Goal: Task Accomplishment & Management: Manage account settings

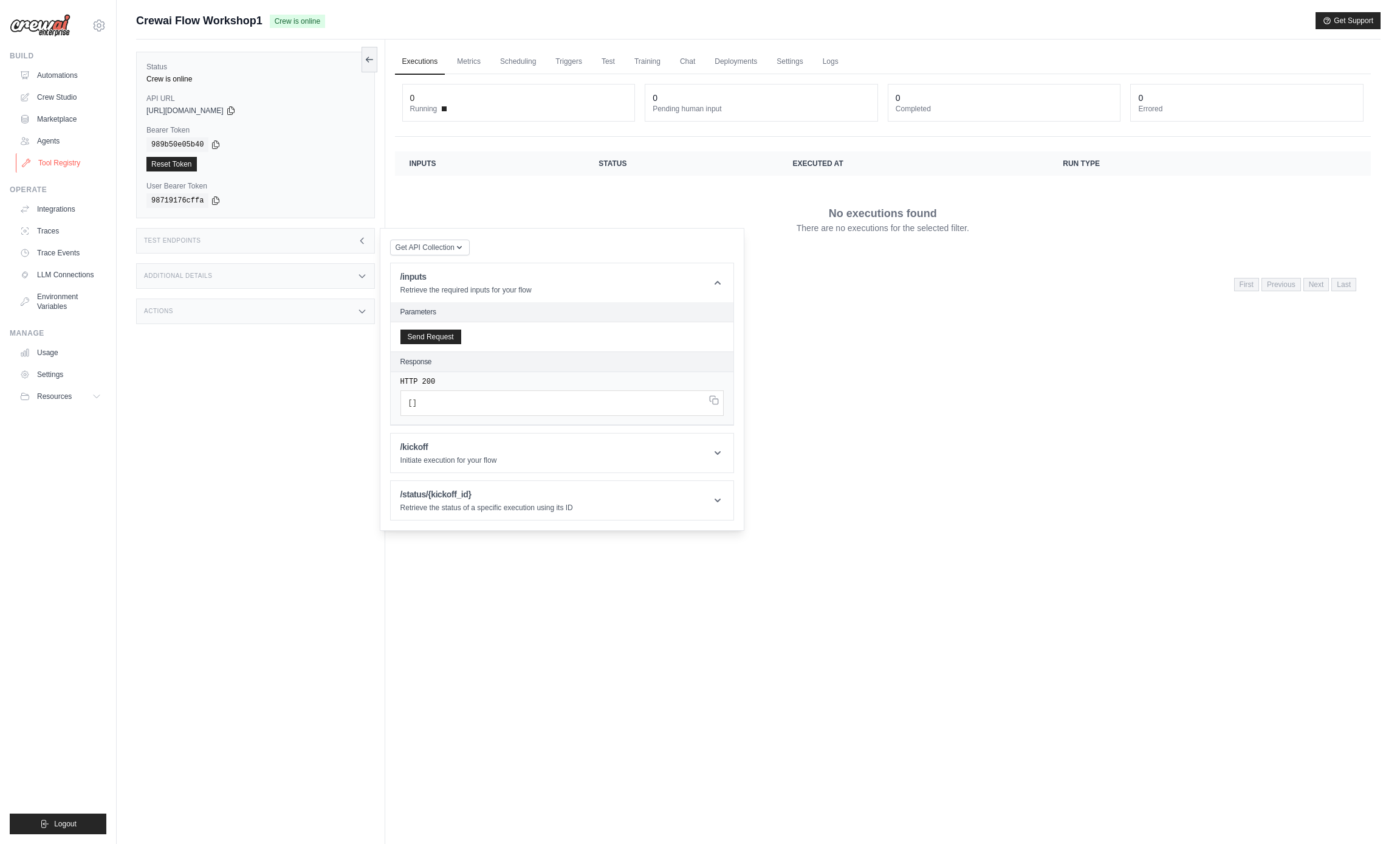
click at [64, 157] on link "Tool Registry" at bounding box center [62, 163] width 92 height 20
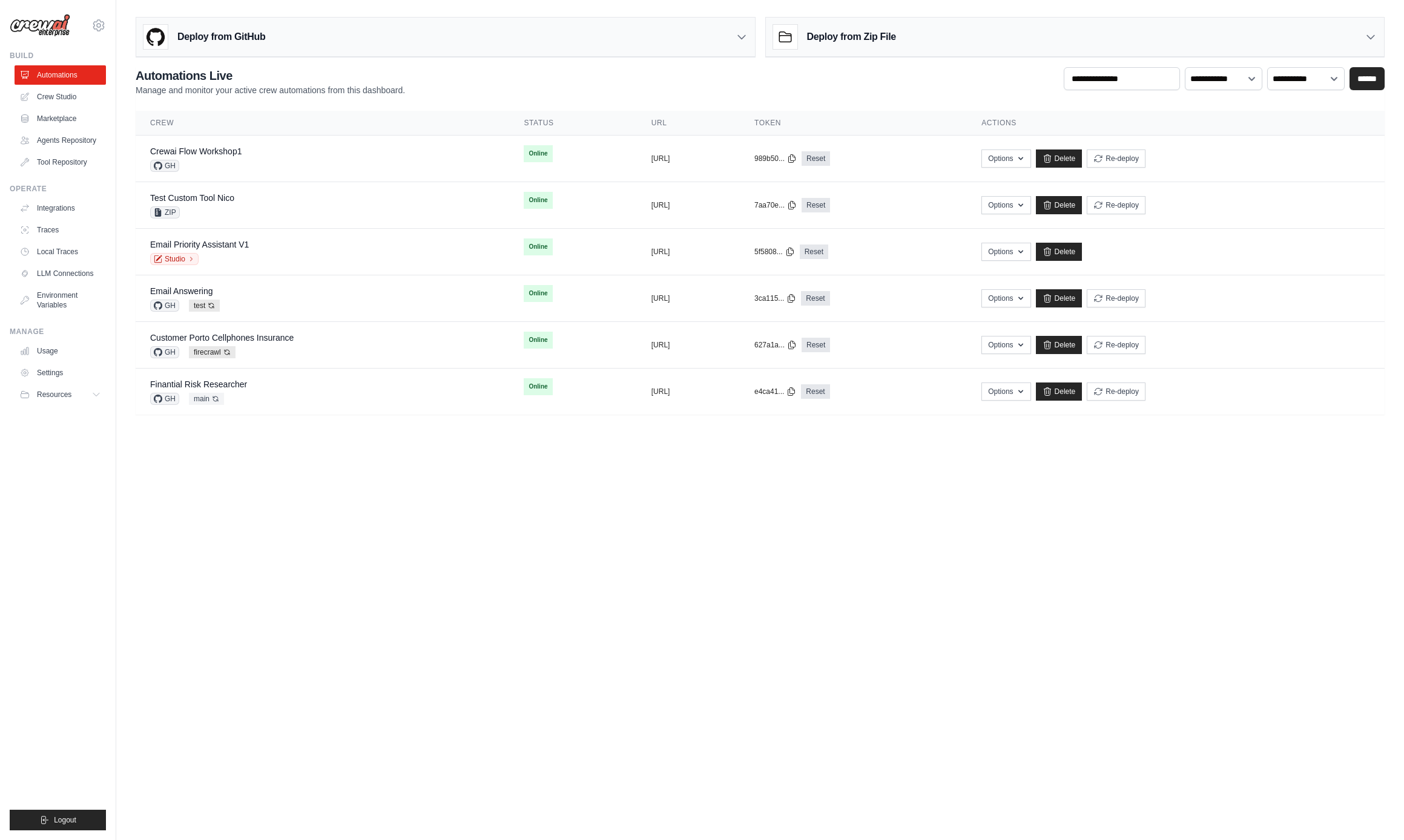
click at [723, 531] on body "nicola@crewai.com CrewAI Internal Org MP@Crew CrewAI Demo Account Madison Reed" at bounding box center [702, 420] width 1404 height 840
click at [49, 163] on link "Tool Repository" at bounding box center [62, 162] width 92 height 20
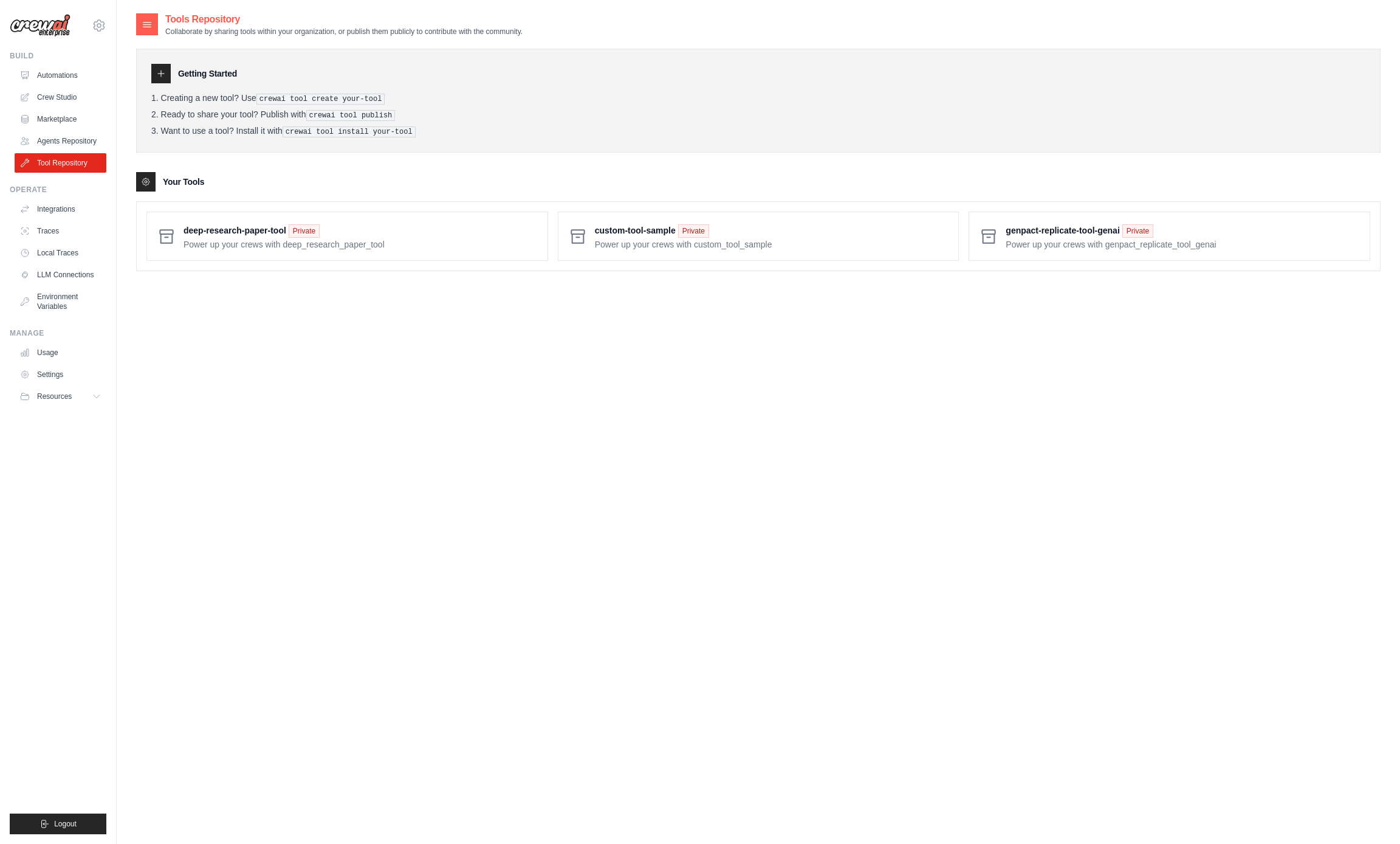
click at [346, 357] on div "Tools Repository Collaborate by sharing tools within your organization, or publ…" at bounding box center [758, 434] width 1244 height 844
click at [350, 357] on div "Tools Repository Collaborate by sharing tools within your organization, or publ…" at bounding box center [758, 434] width 1244 height 844
click at [1028, 183] on div "Your Tools" at bounding box center [758, 181] width 1244 height 20
click at [58, 297] on link "Environment Variables" at bounding box center [62, 302] width 92 height 29
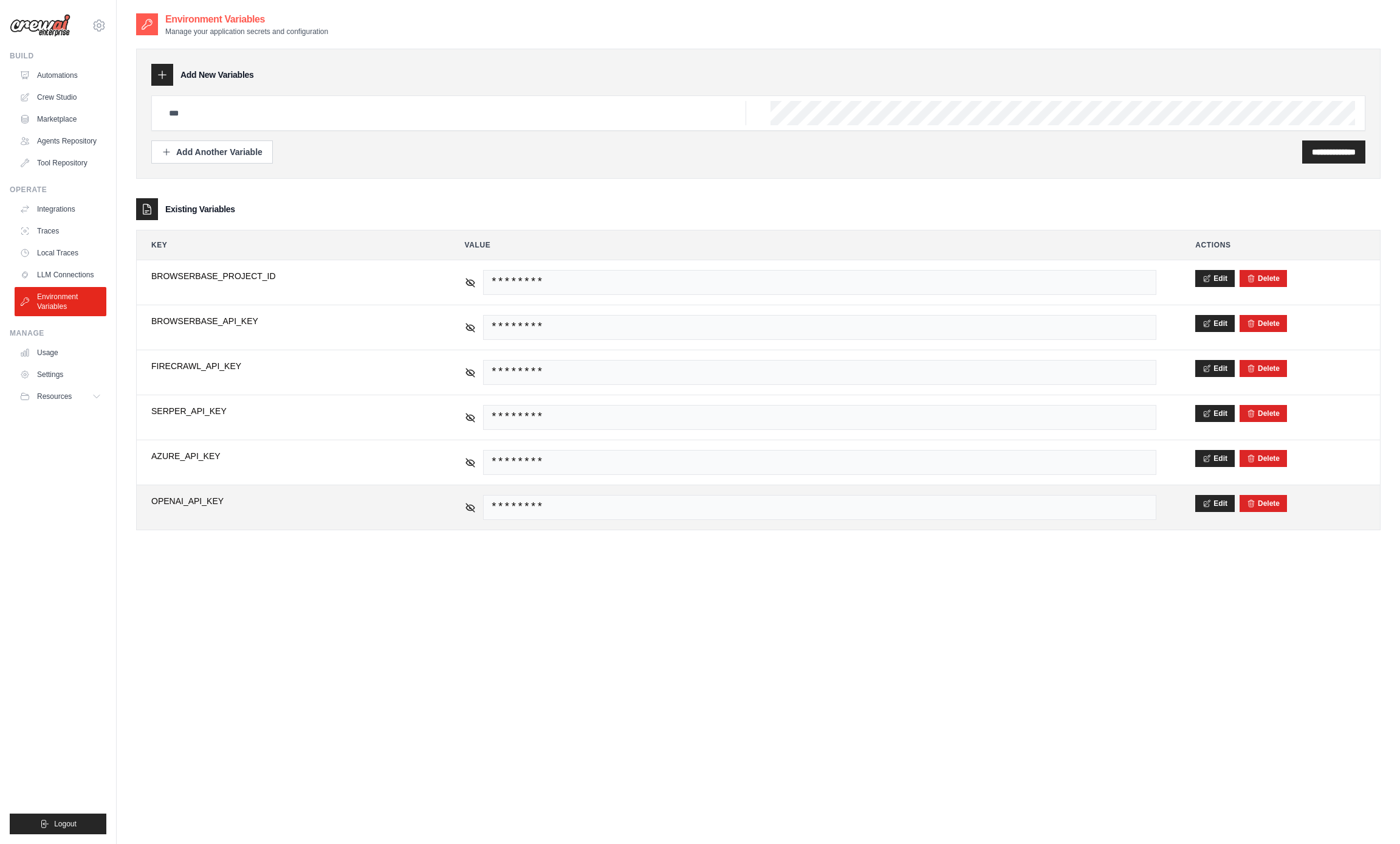
click at [175, 502] on span "OPENAI_API_KEY" at bounding box center [288, 501] width 275 height 12
click at [545, 121] on input "text" at bounding box center [454, 113] width 585 height 24
click at [194, 118] on input "**********" at bounding box center [454, 113] width 585 height 24
type input "**********"
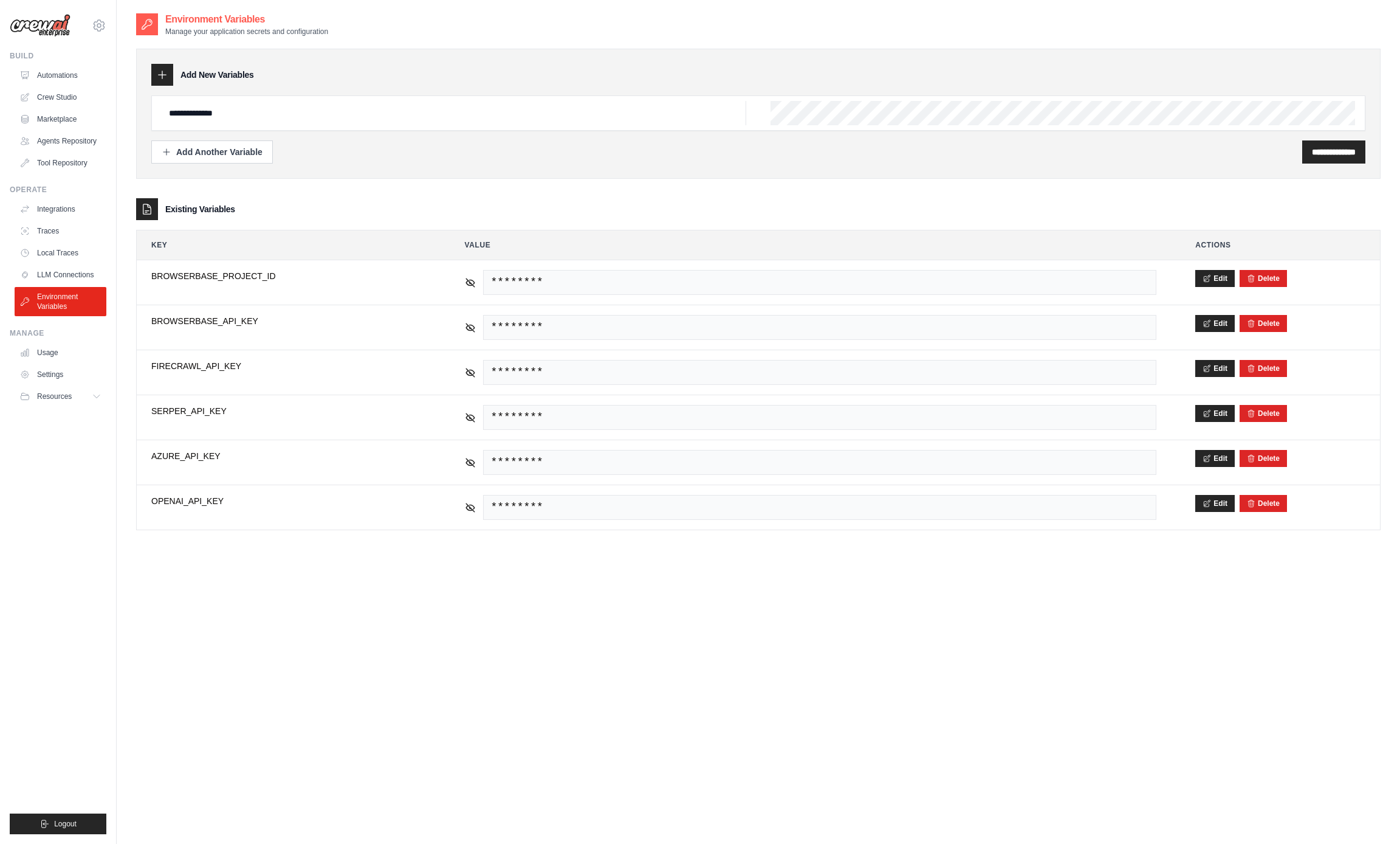
click at [288, 154] on div "**********" at bounding box center [758, 152] width 1215 height 23
click at [299, 604] on div "**********" at bounding box center [758, 434] width 1244 height 844
click at [280, 550] on div "**********" at bounding box center [758, 434] width 1244 height 844
click at [45, 372] on link "Settings" at bounding box center [62, 374] width 92 height 20
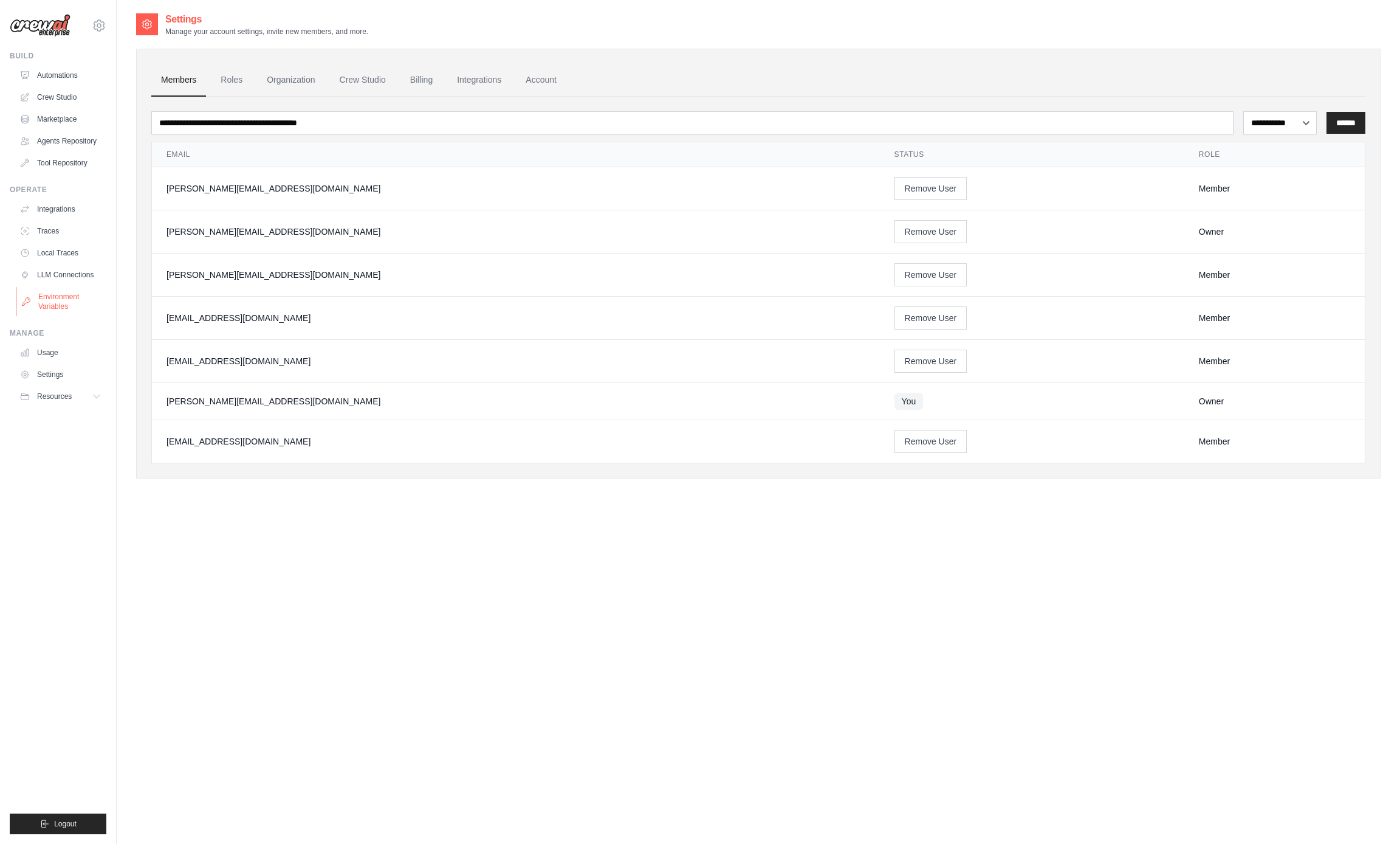
click at [47, 303] on link "Environment Variables" at bounding box center [62, 302] width 92 height 29
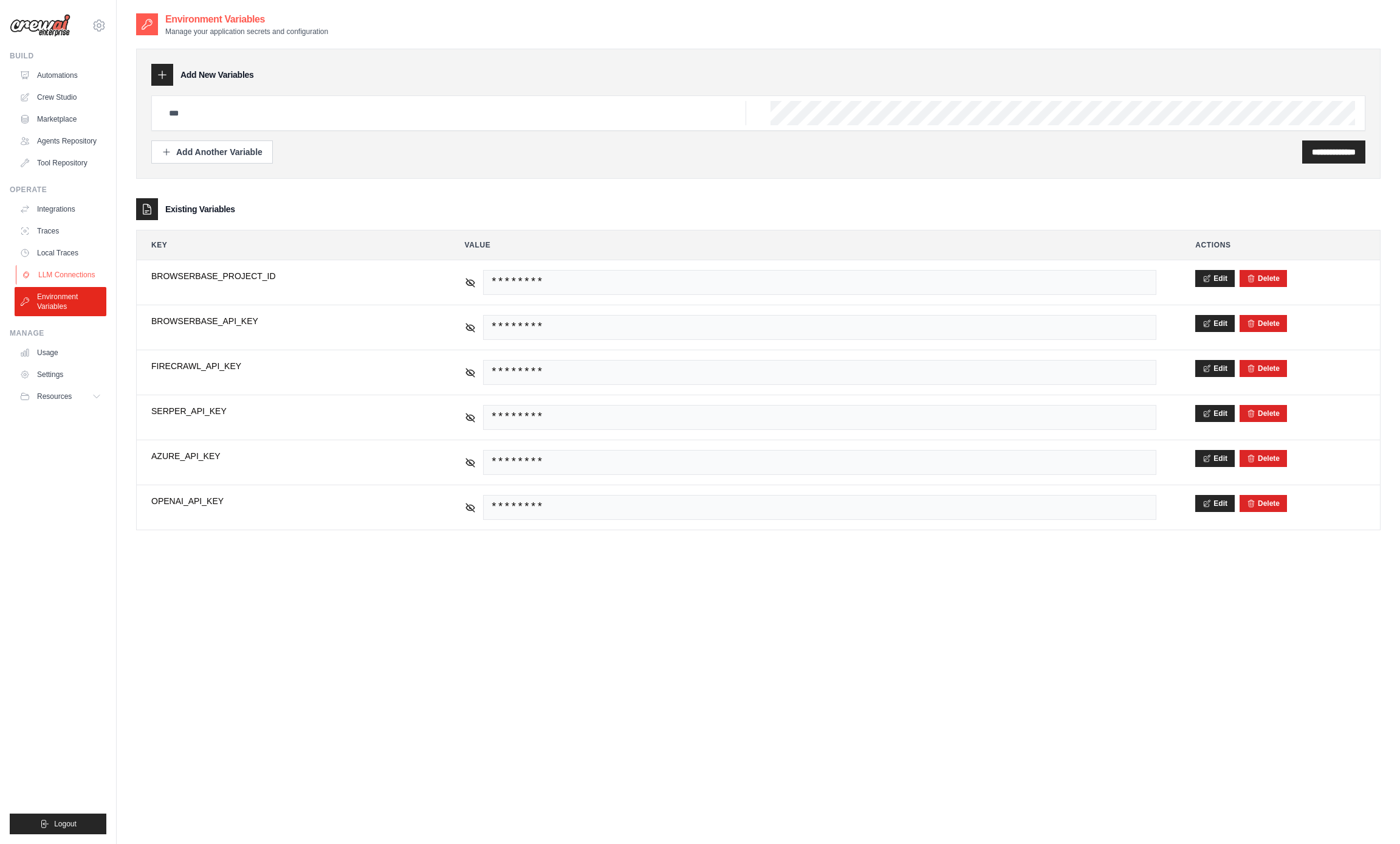
click at [49, 273] on link "LLM Connections" at bounding box center [62, 275] width 92 height 20
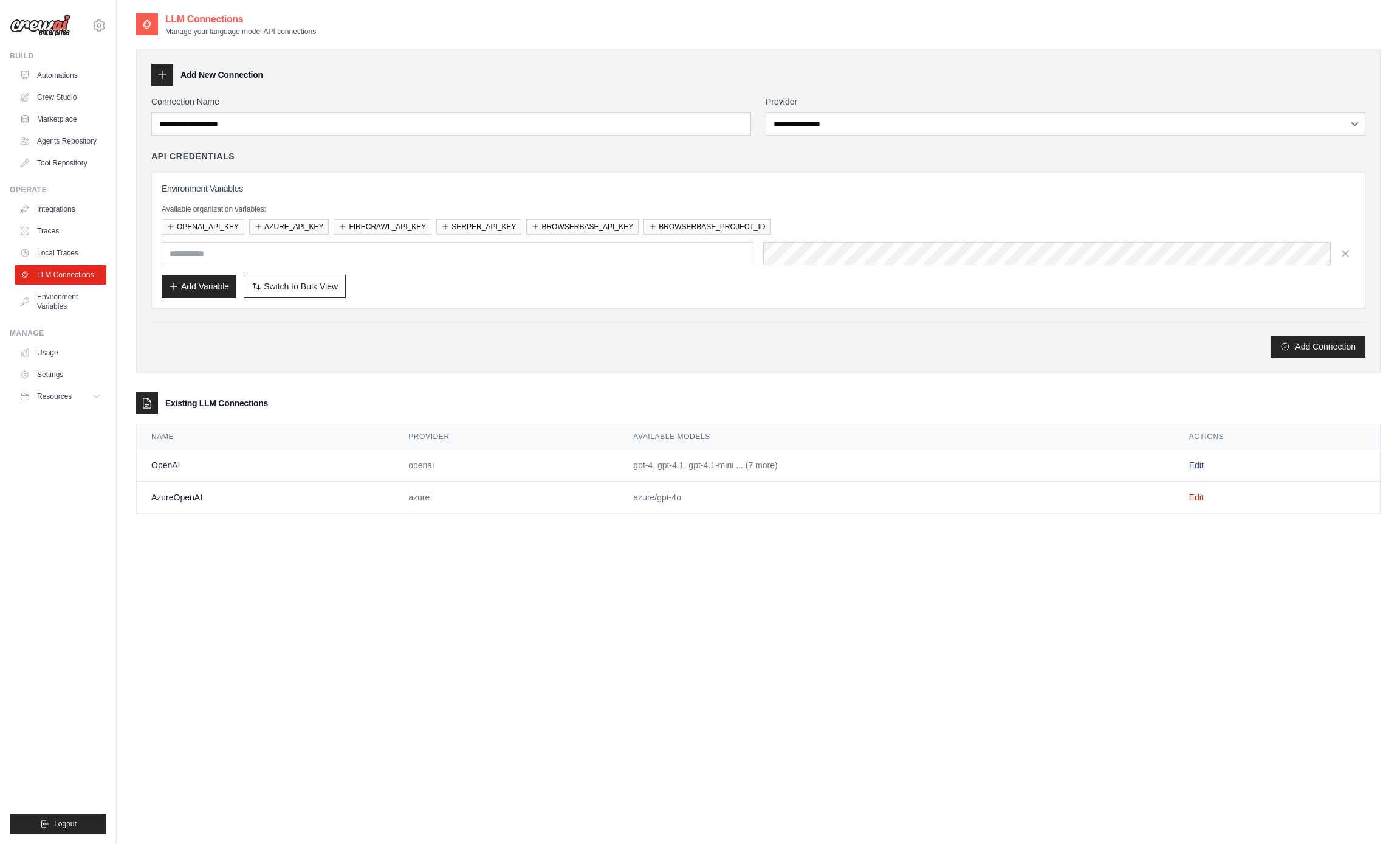
click at [1194, 462] on link "Edit" at bounding box center [1196, 465] width 15 height 9
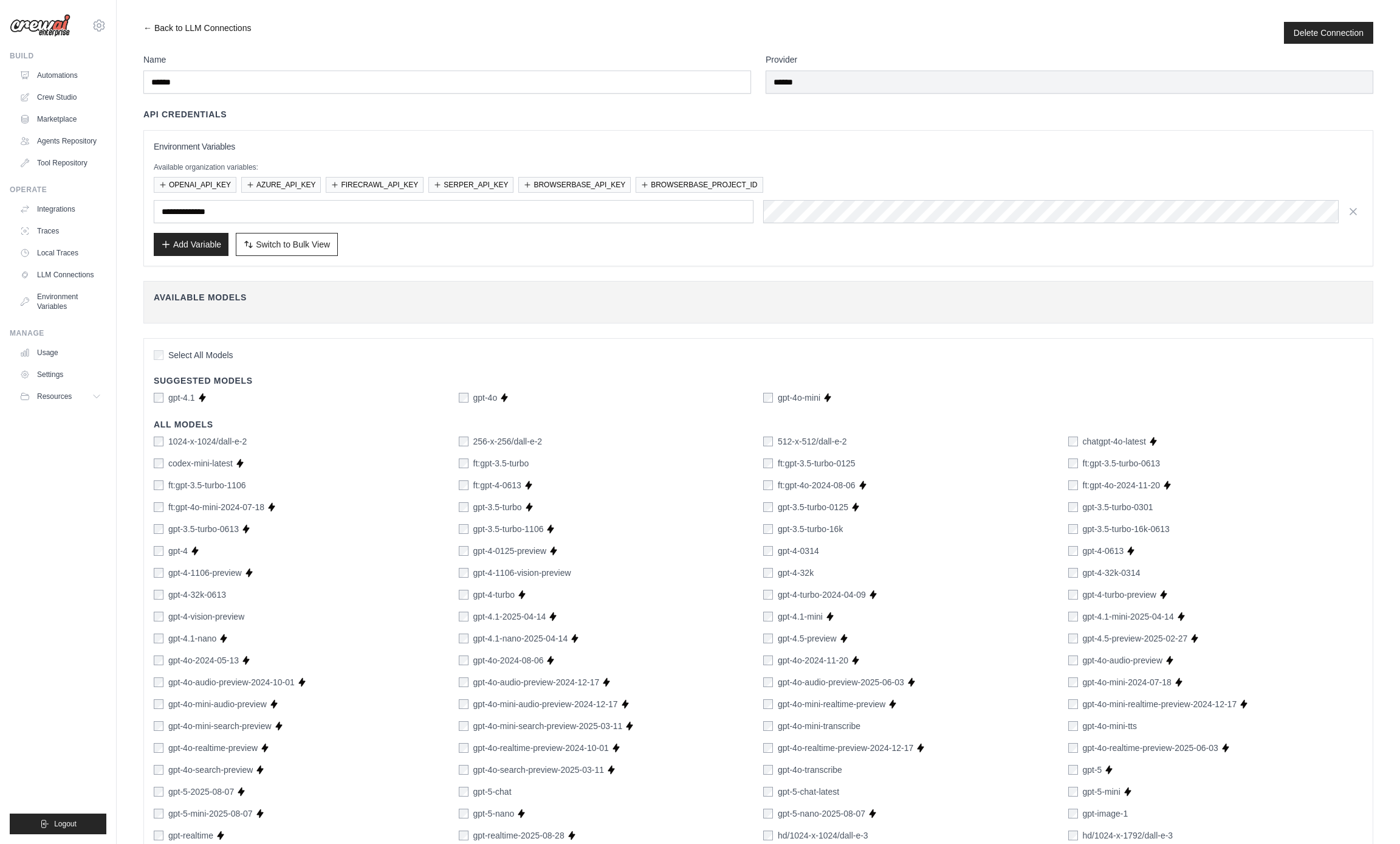
click at [146, 26] on link "← Back to LLM Connections" at bounding box center [196, 33] width 107 height 22
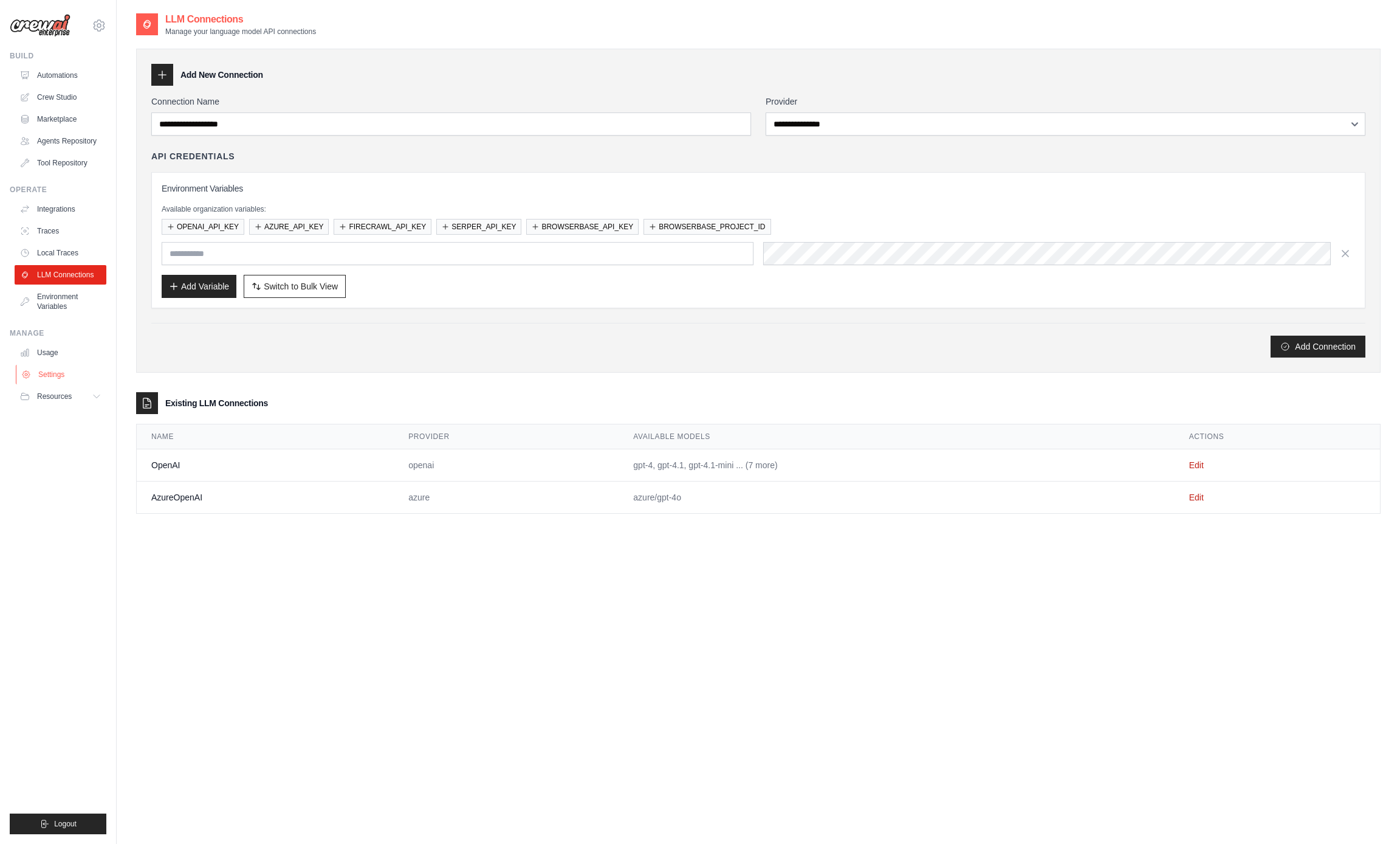
click at [48, 374] on link "Settings" at bounding box center [62, 374] width 92 height 20
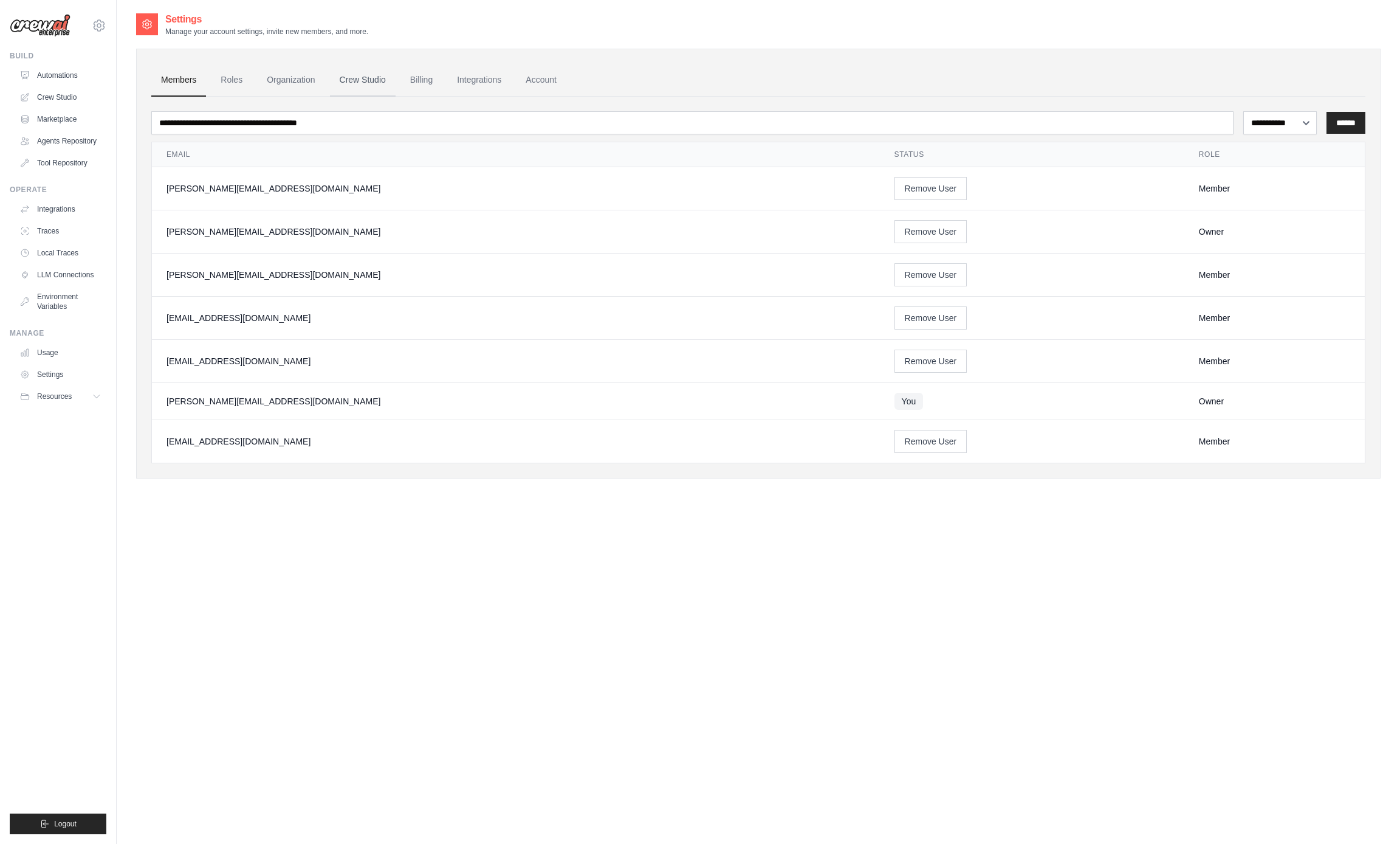
click at [369, 79] on link "Crew Studio" at bounding box center [363, 80] width 66 height 33
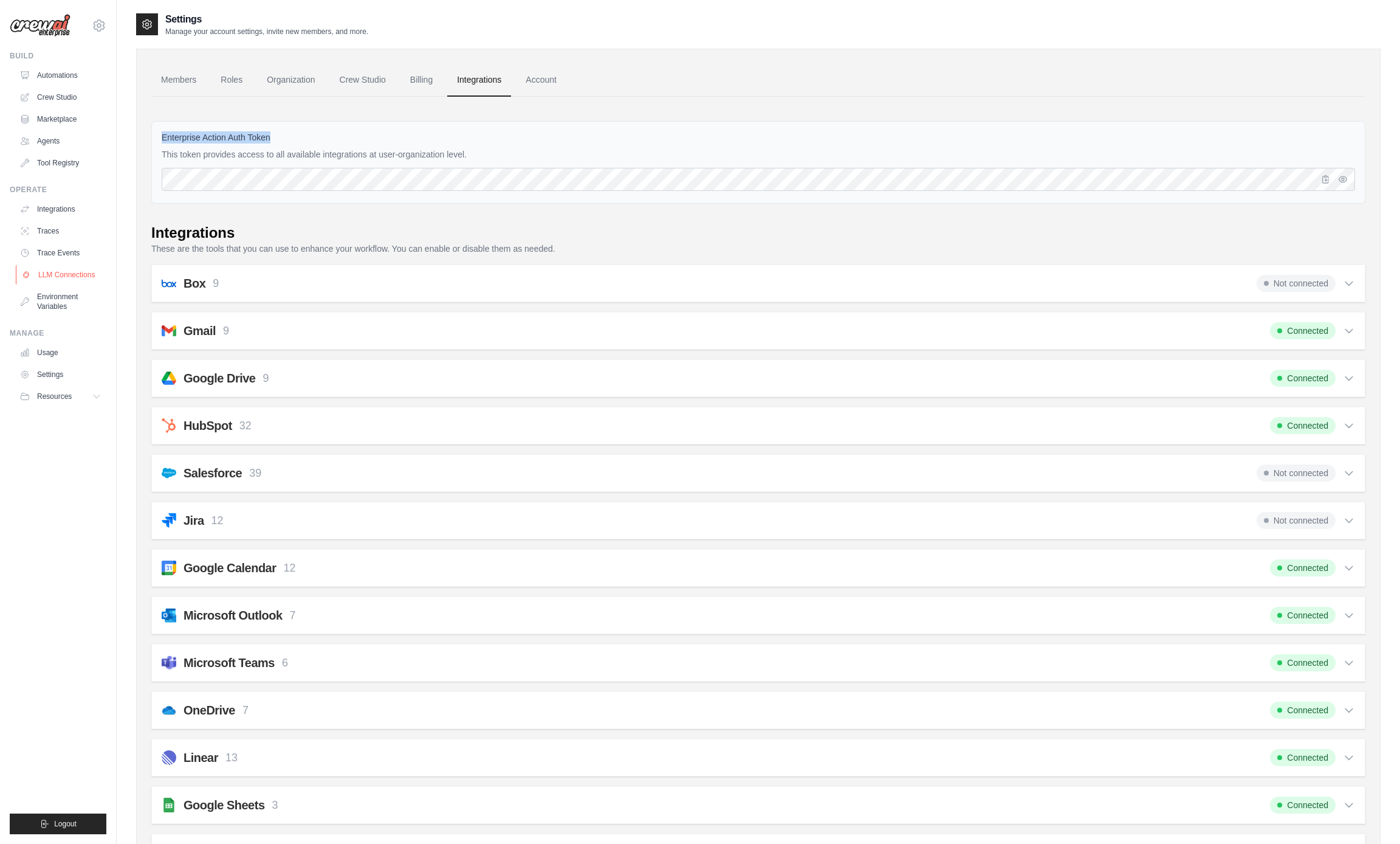
click at [60, 274] on link "LLM Connections" at bounding box center [62, 275] width 92 height 20
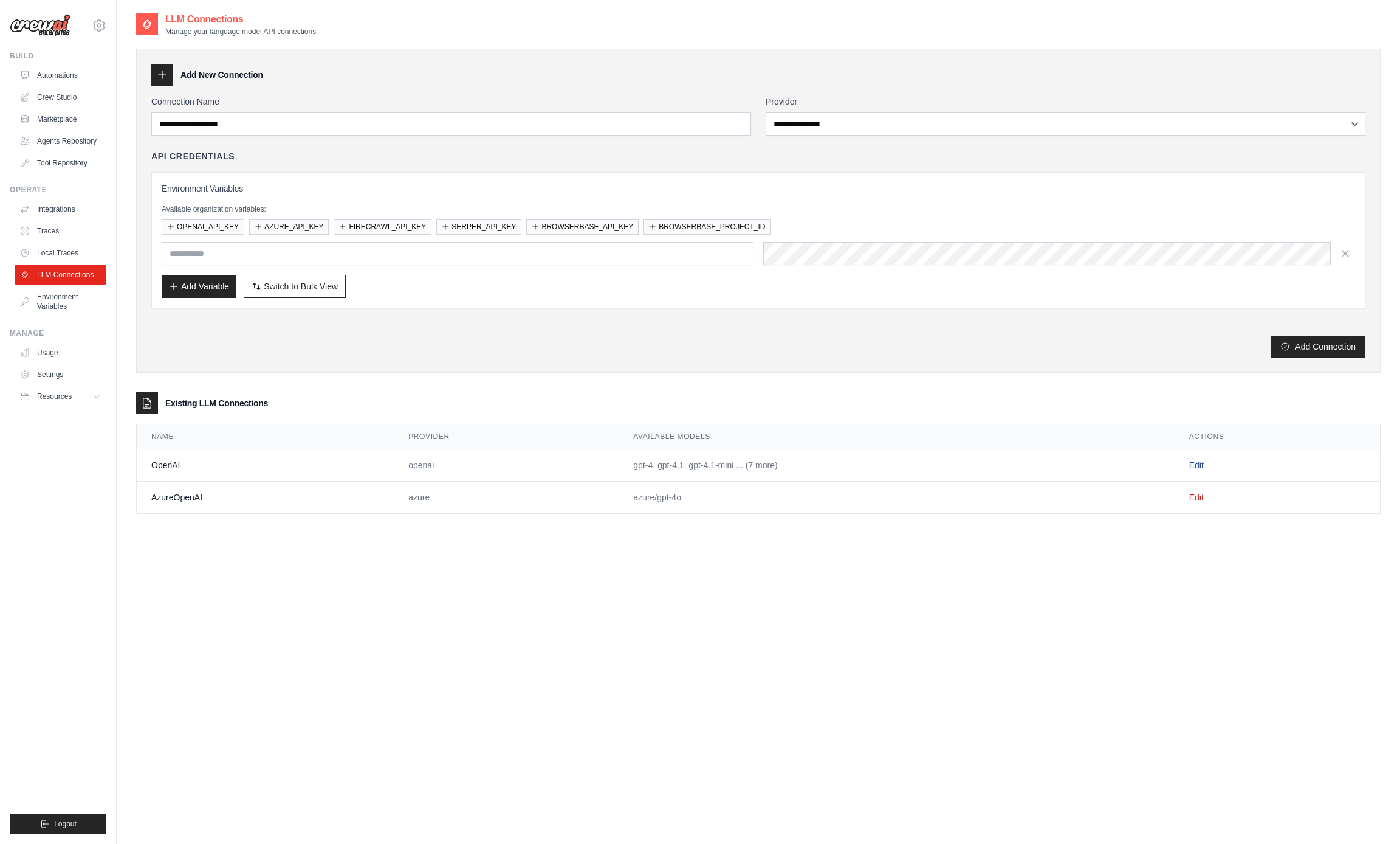
click at [1196, 466] on link "Edit" at bounding box center [1196, 465] width 15 height 9
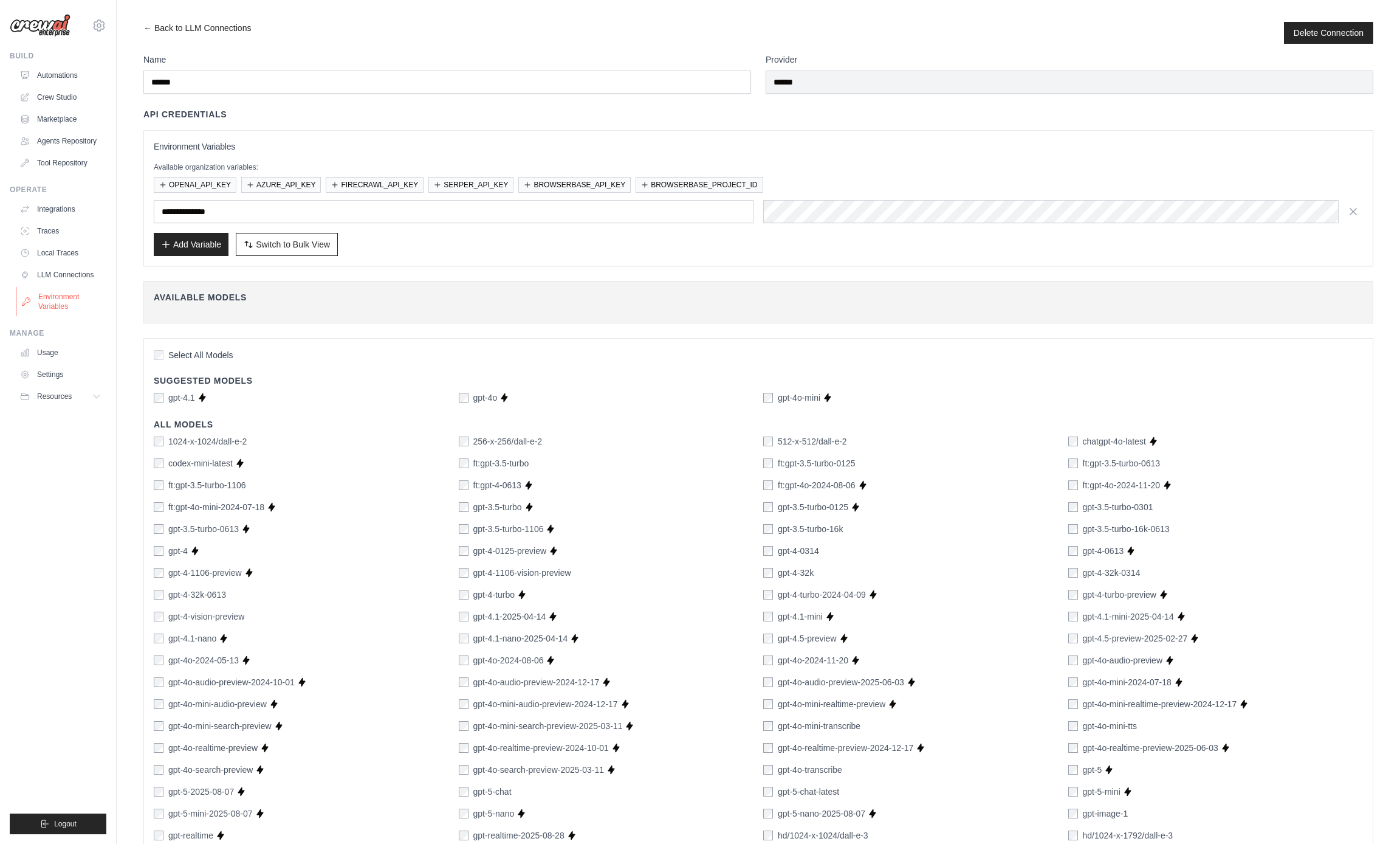
click at [54, 295] on link "Environment Variables" at bounding box center [62, 302] width 92 height 29
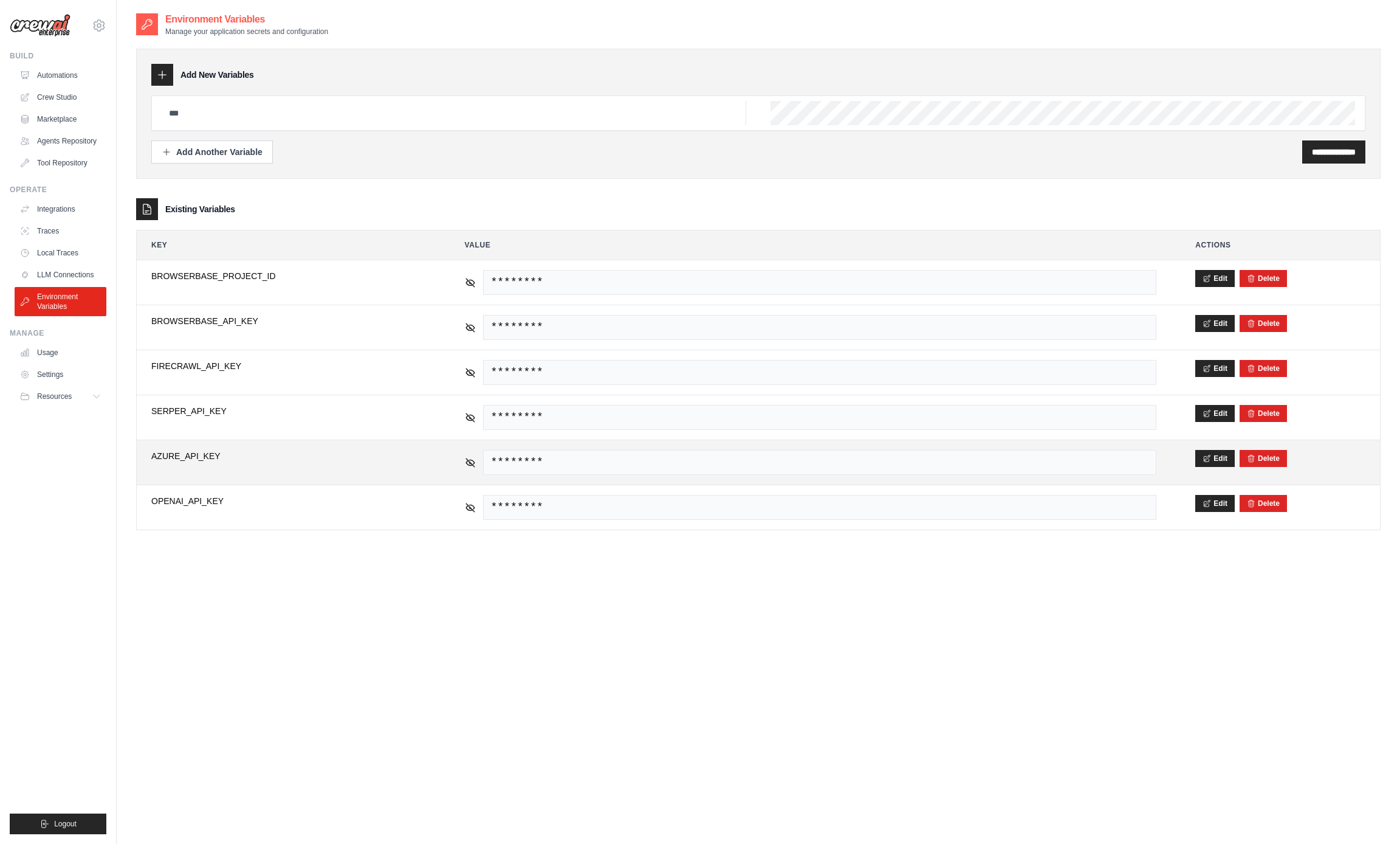
click at [197, 456] on span "AZURE_API_KEY" at bounding box center [288, 456] width 275 height 12
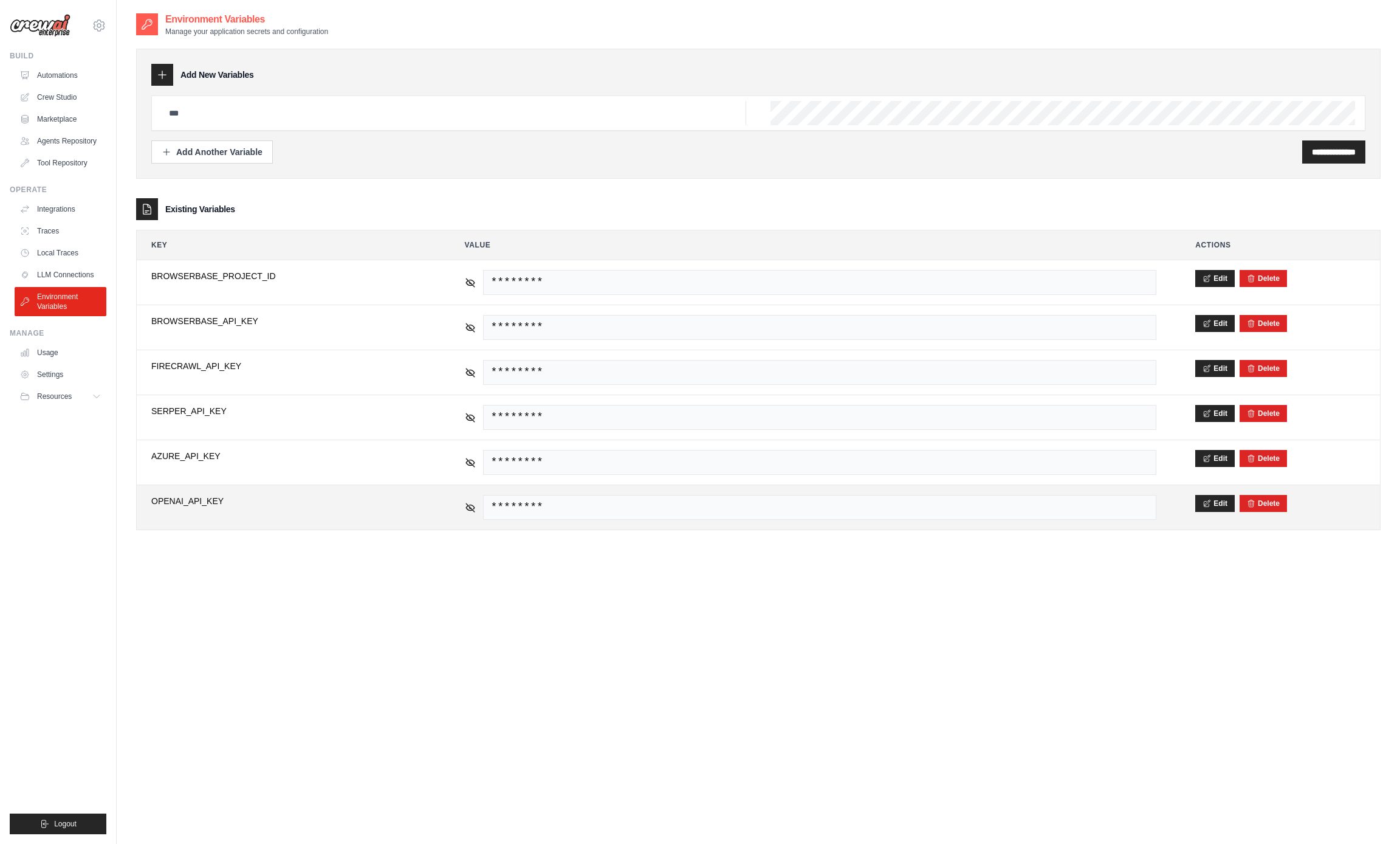
click at [213, 498] on span "OPENAI_API_KEY" at bounding box center [288, 501] width 275 height 12
copy span "OPENAI_API_KEY"
click at [49, 95] on link "Crew Studio" at bounding box center [62, 97] width 92 height 20
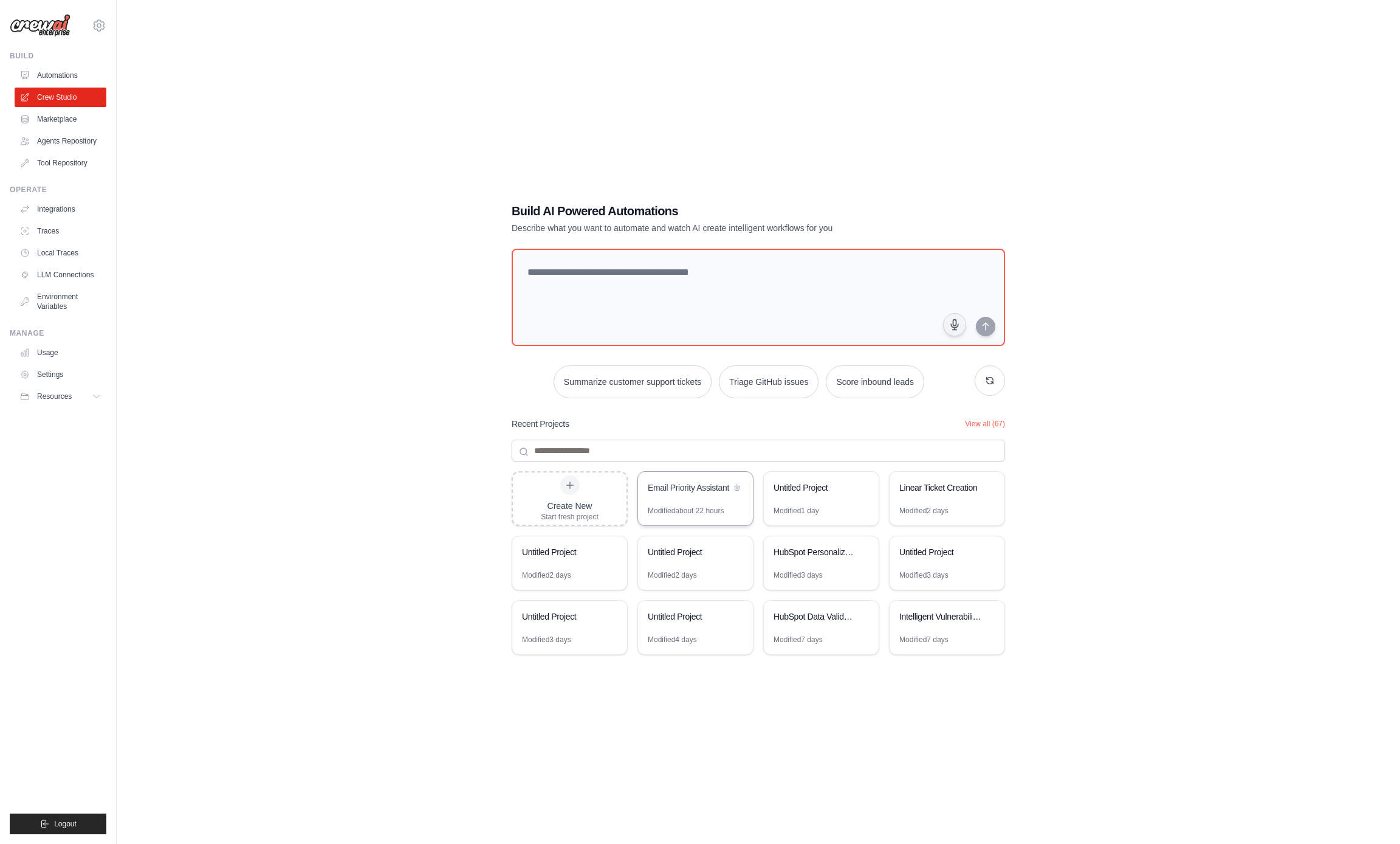
click at [668, 502] on div "Email Priority Assistant" at bounding box center [695, 489] width 115 height 34
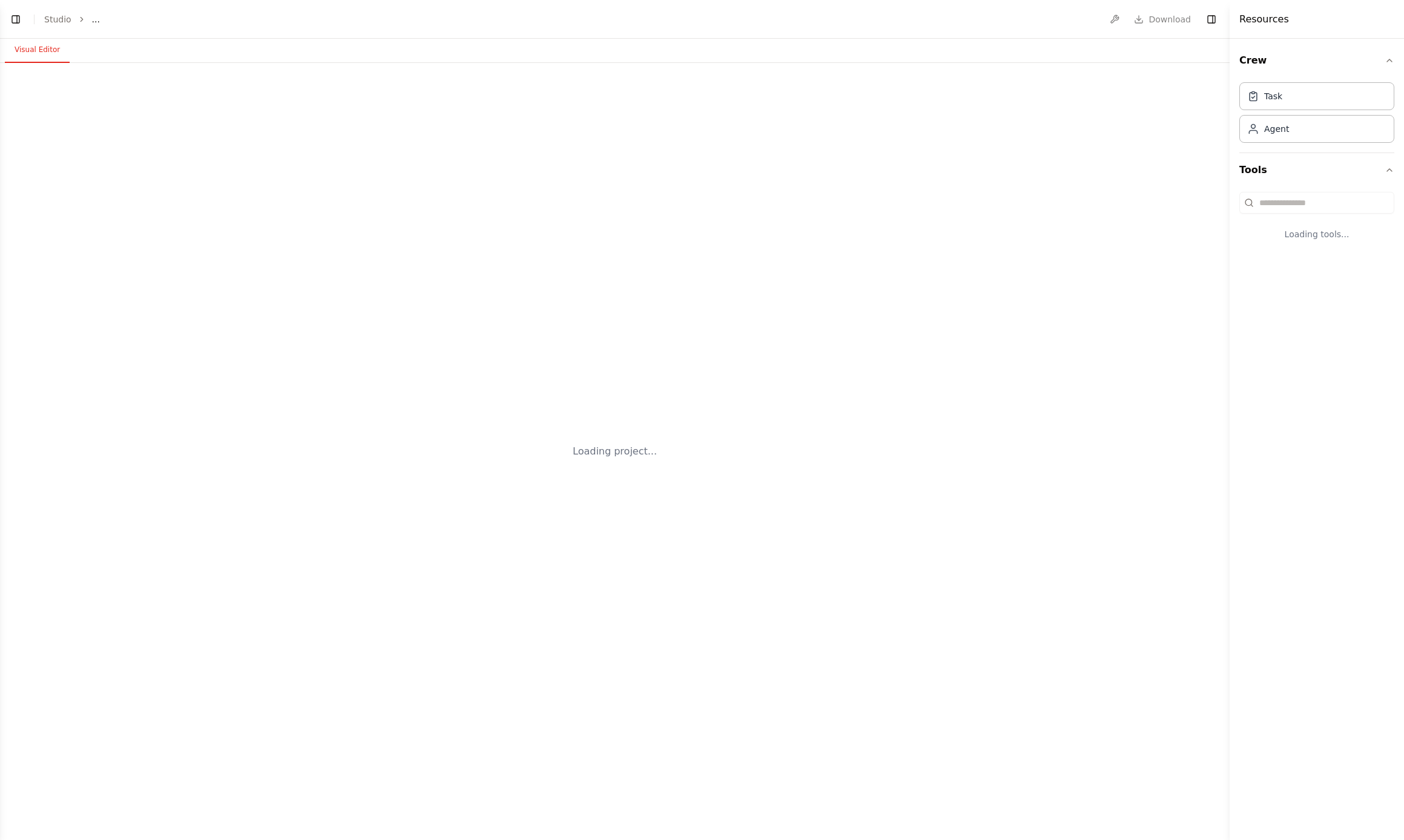
select select "****"
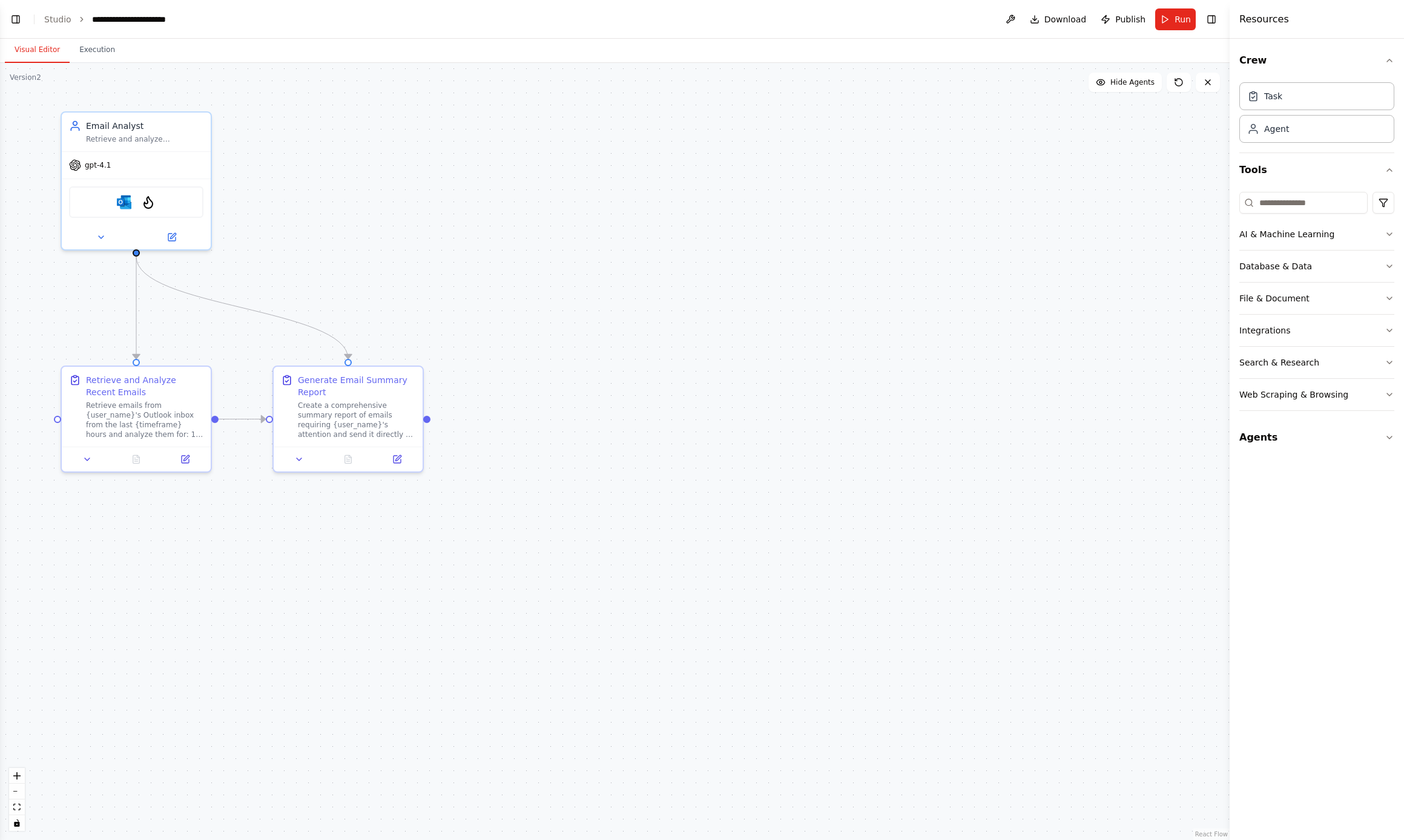
scroll to position [1639, 0]
click at [9, 16] on button "Toggle Left Sidebar" at bounding box center [15, 19] width 17 height 17
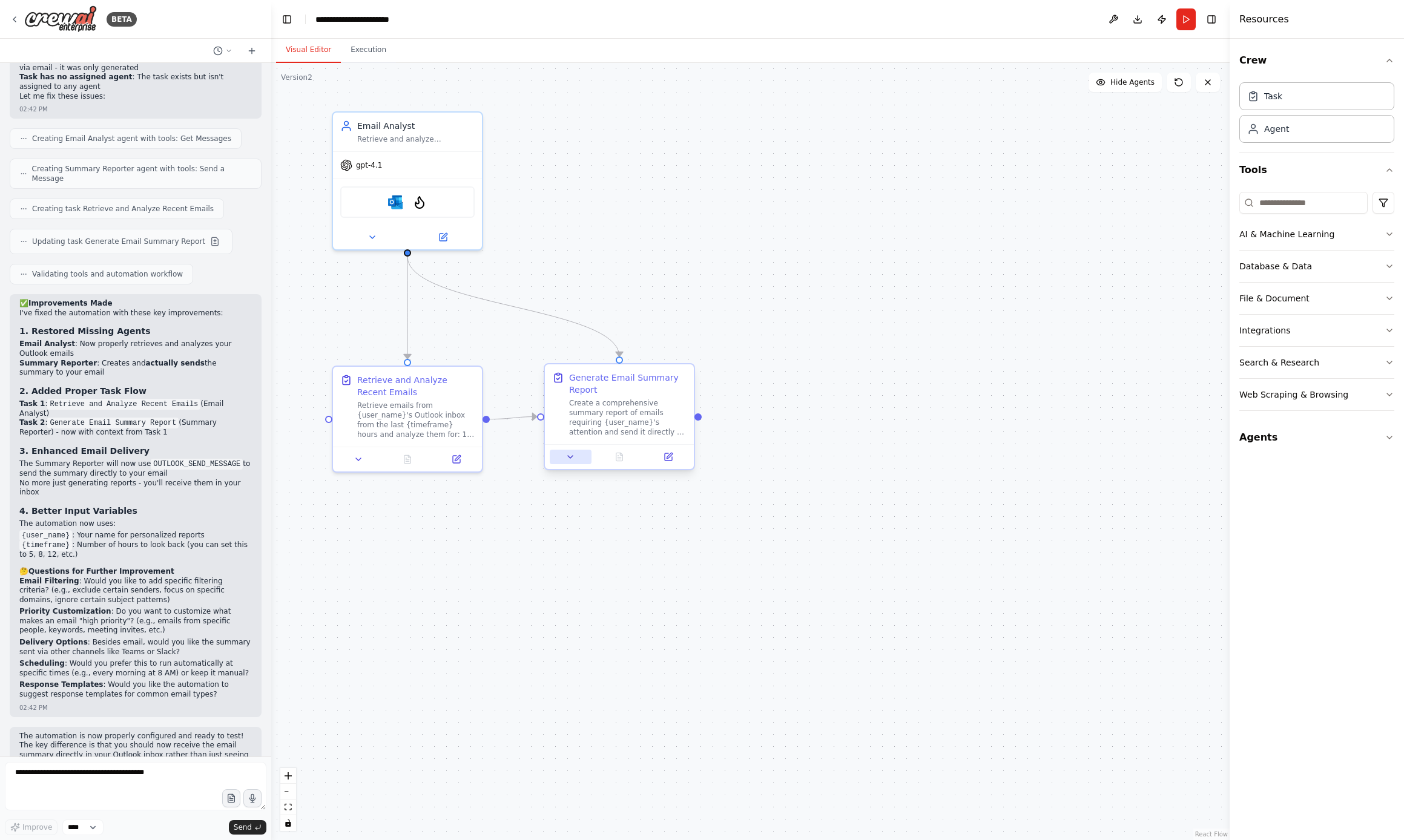
scroll to position [1644, 0]
